Goal: Understand site structure: Understand site structure

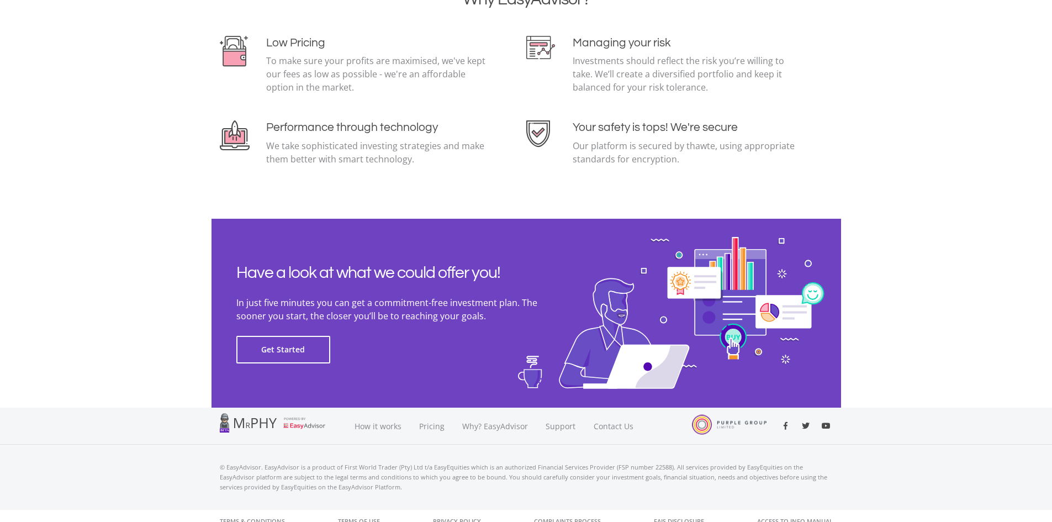
scroll to position [2383, 0]
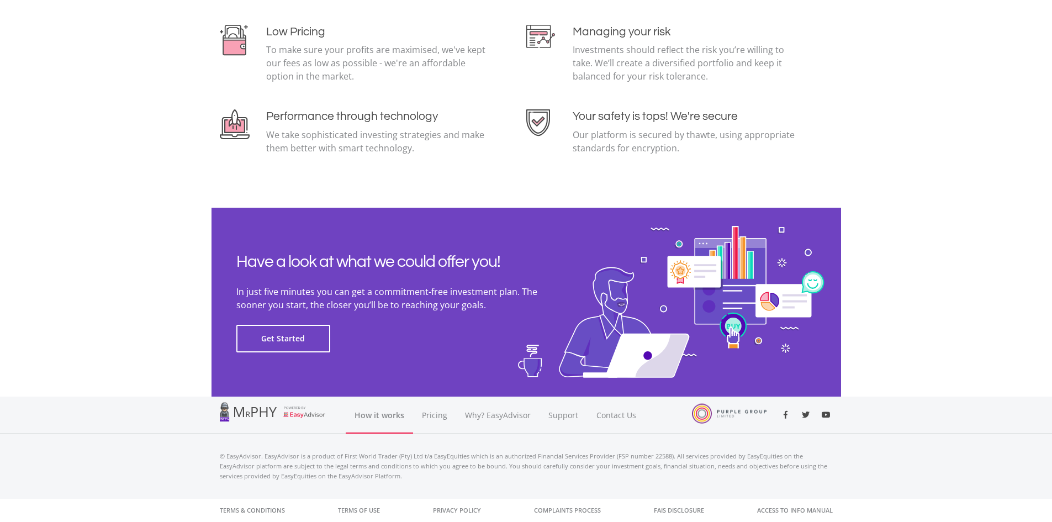
click at [376, 413] on link "How it works" at bounding box center [379, 415] width 67 height 37
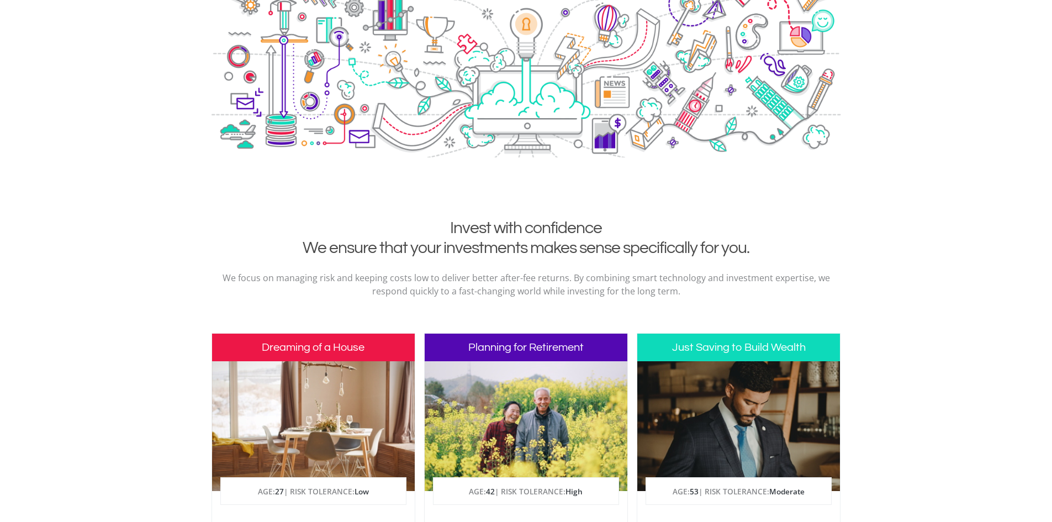
scroll to position [0, 0]
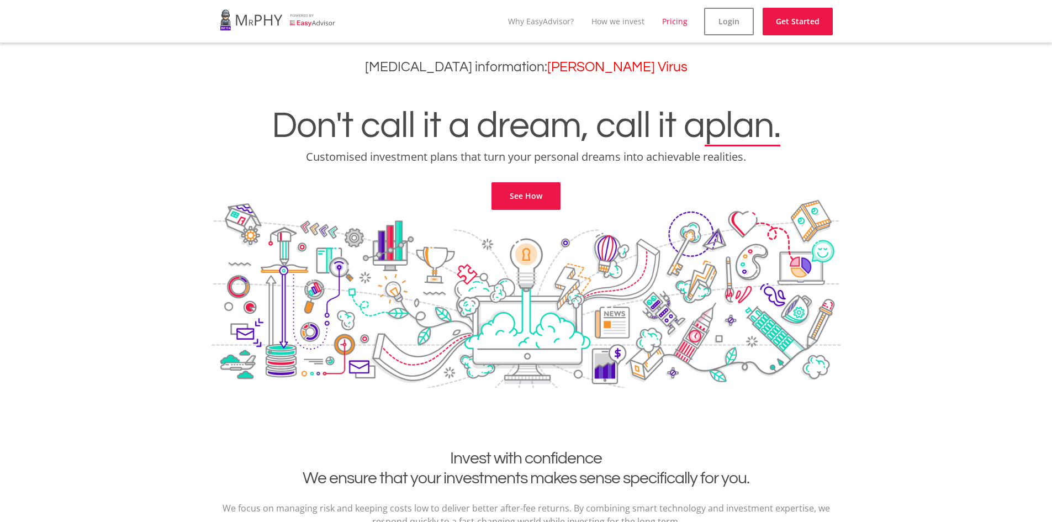
click at [668, 22] on link "Pricing" at bounding box center [674, 21] width 25 height 10
click at [549, 24] on link "Why EasyAdvisor?" at bounding box center [541, 21] width 66 height 10
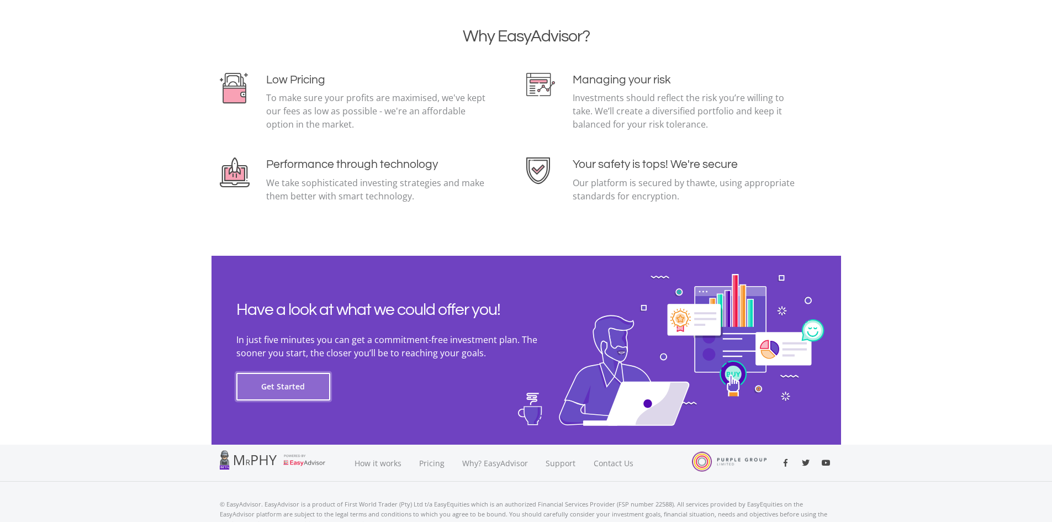
click at [287, 387] on button "Get Started" at bounding box center [283, 387] width 94 height 28
